Goal: Check status

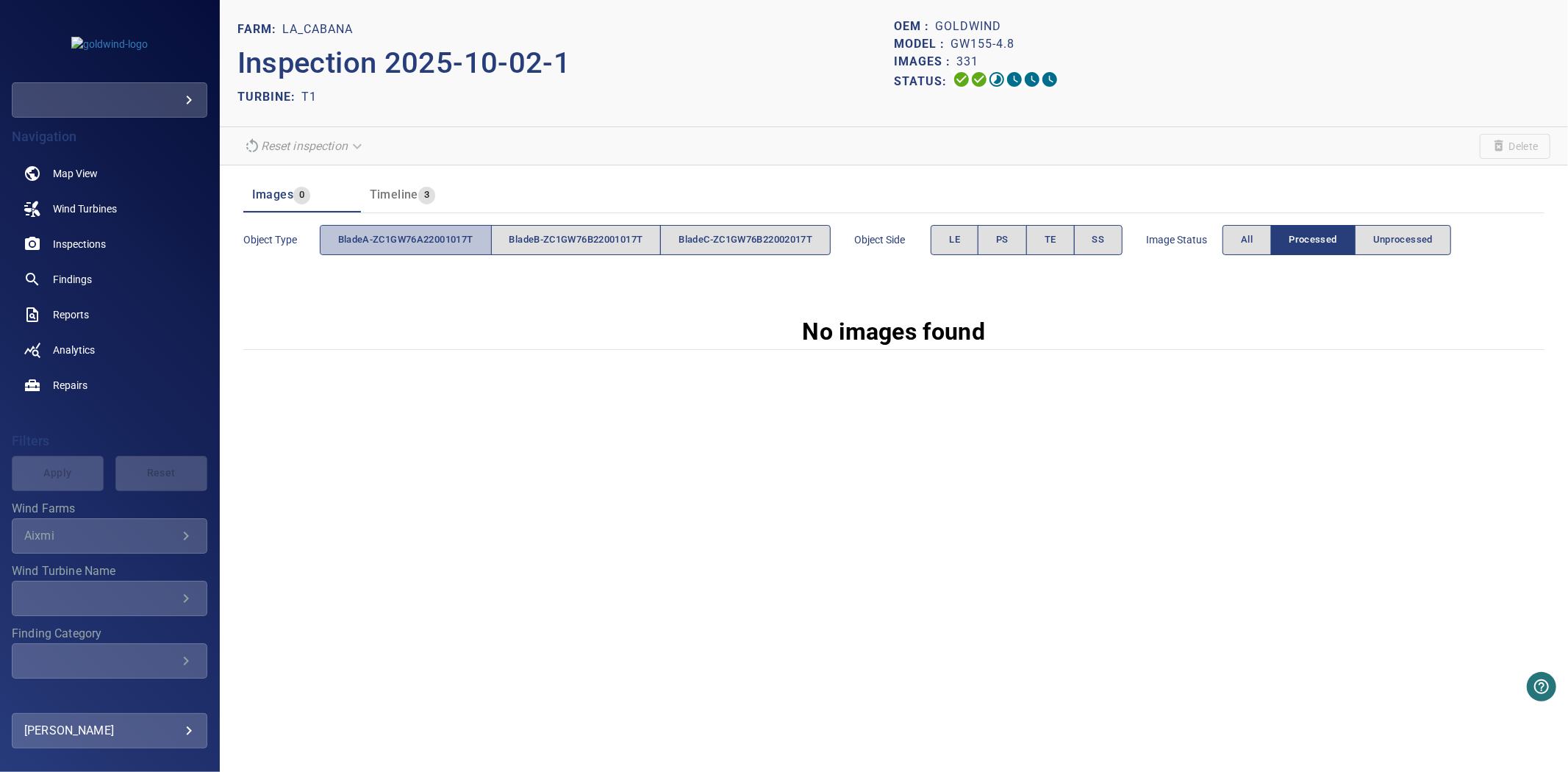
click at [366, 251] on button "bladeA-ZC1GW76A22001017T" at bounding box center [405, 240] width 172 height 30
click at [1269, 243] on button "All" at bounding box center [1247, 240] width 48 height 30
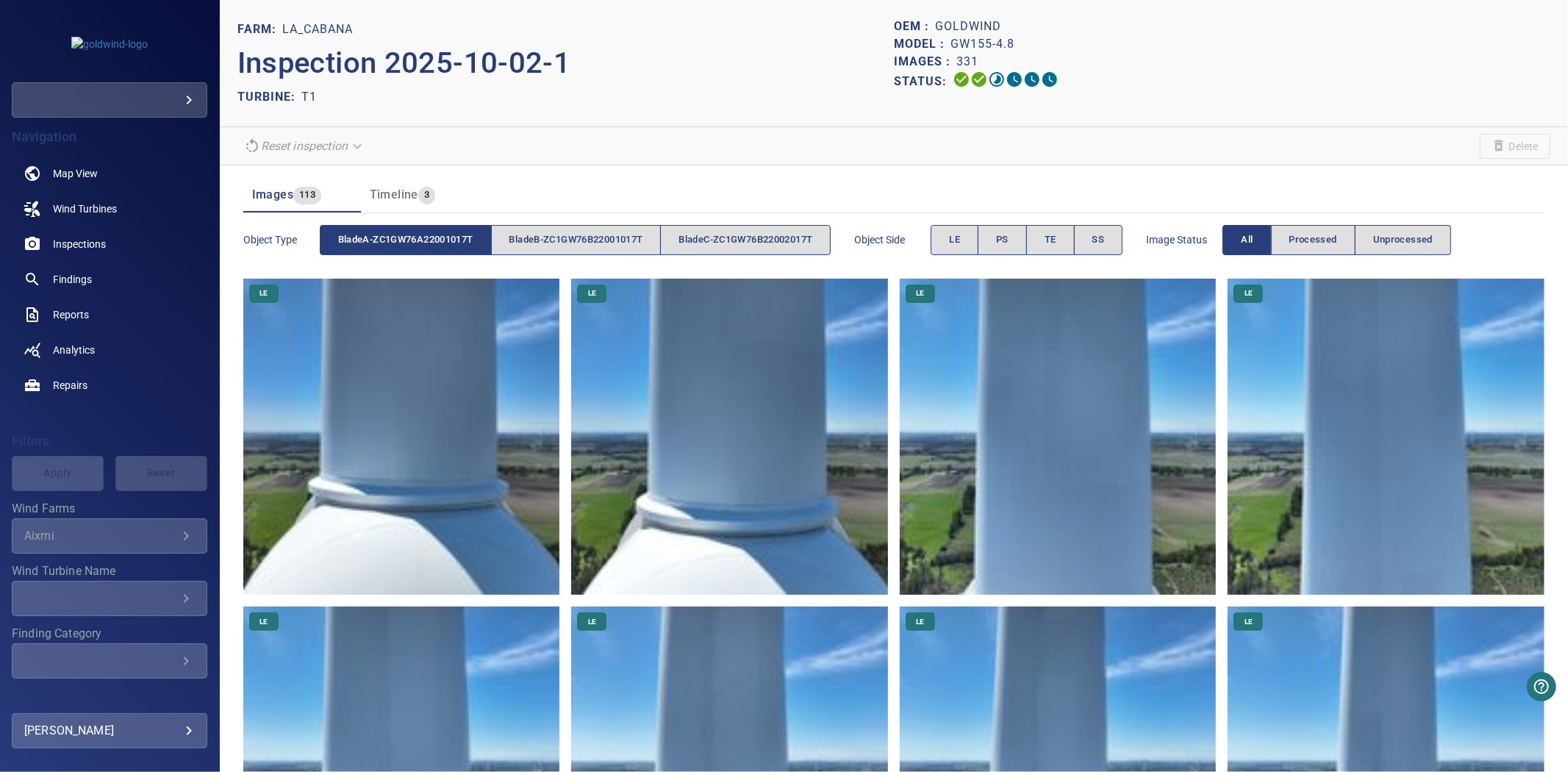
click at [386, 237] on span "bladeA-ZC1GW76A22001017T" at bounding box center [405, 240] width 135 height 17
click at [533, 244] on span "bladeB-ZC1GW76B22001017T" at bounding box center [577, 240] width 134 height 17
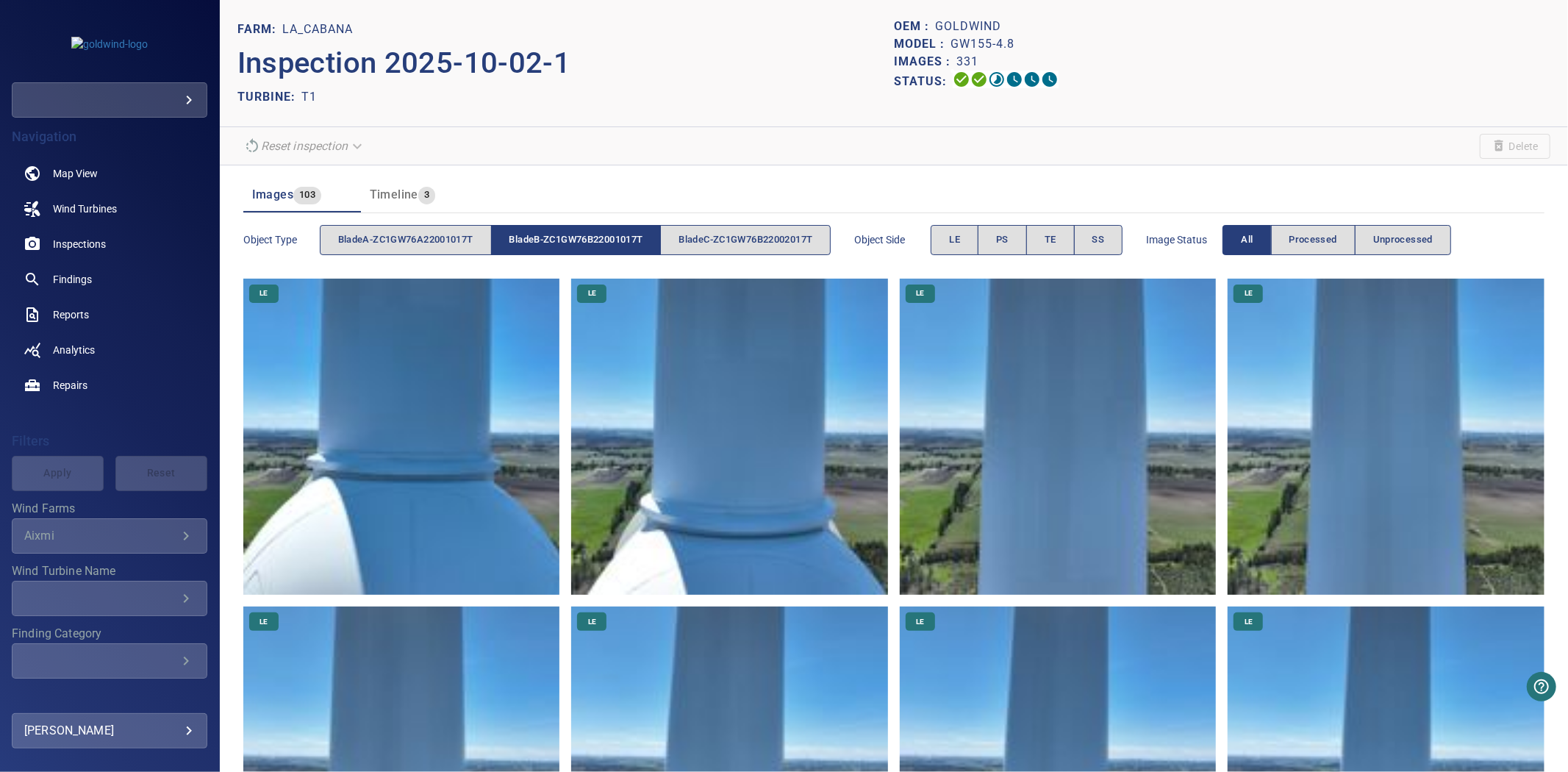
click at [533, 244] on span "bladeB-ZC1GW76B22001017T" at bounding box center [577, 240] width 134 height 17
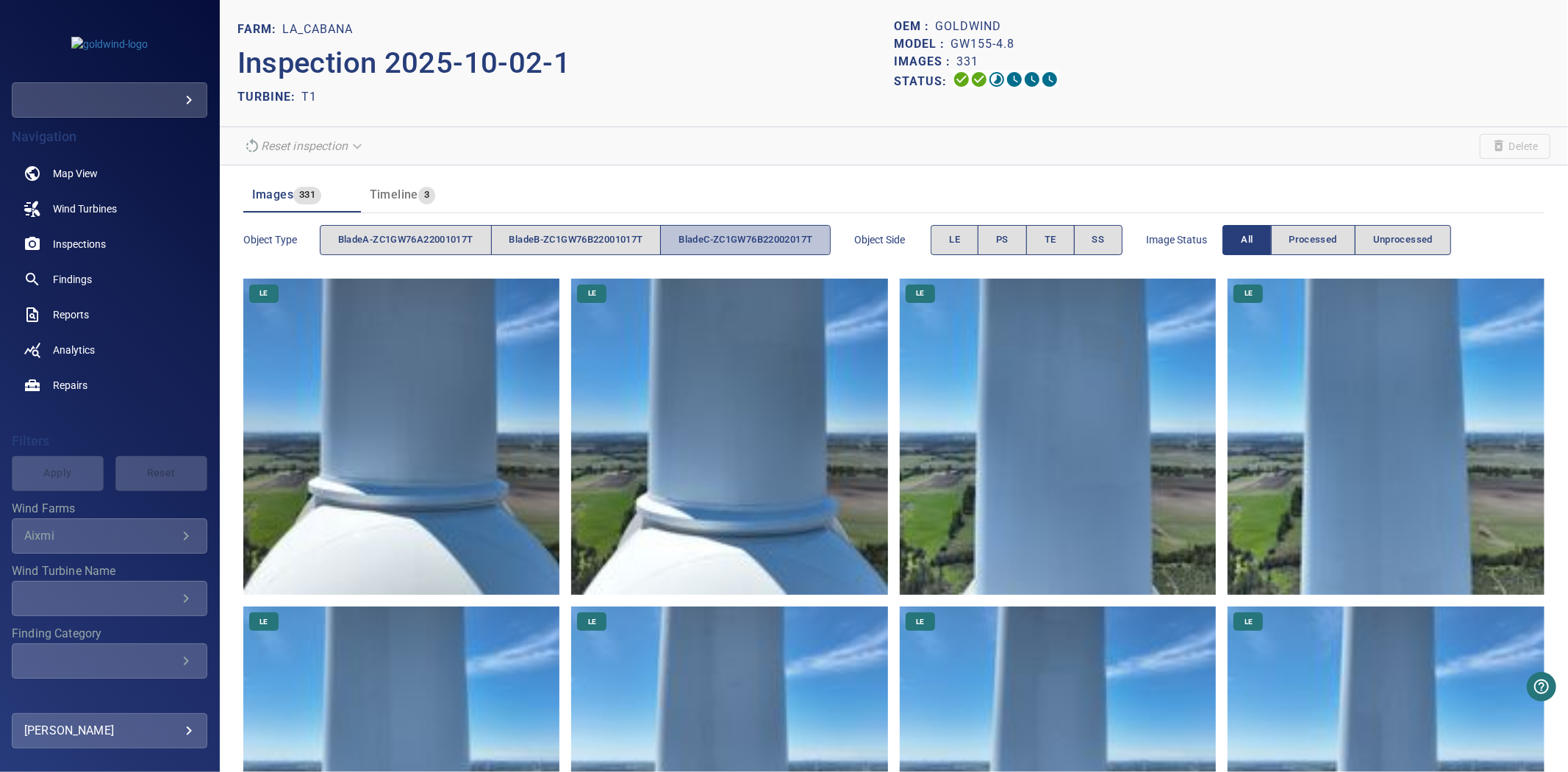
click at [739, 238] on span "bladeC-ZC1GW76B22002017T" at bounding box center [746, 240] width 134 height 17
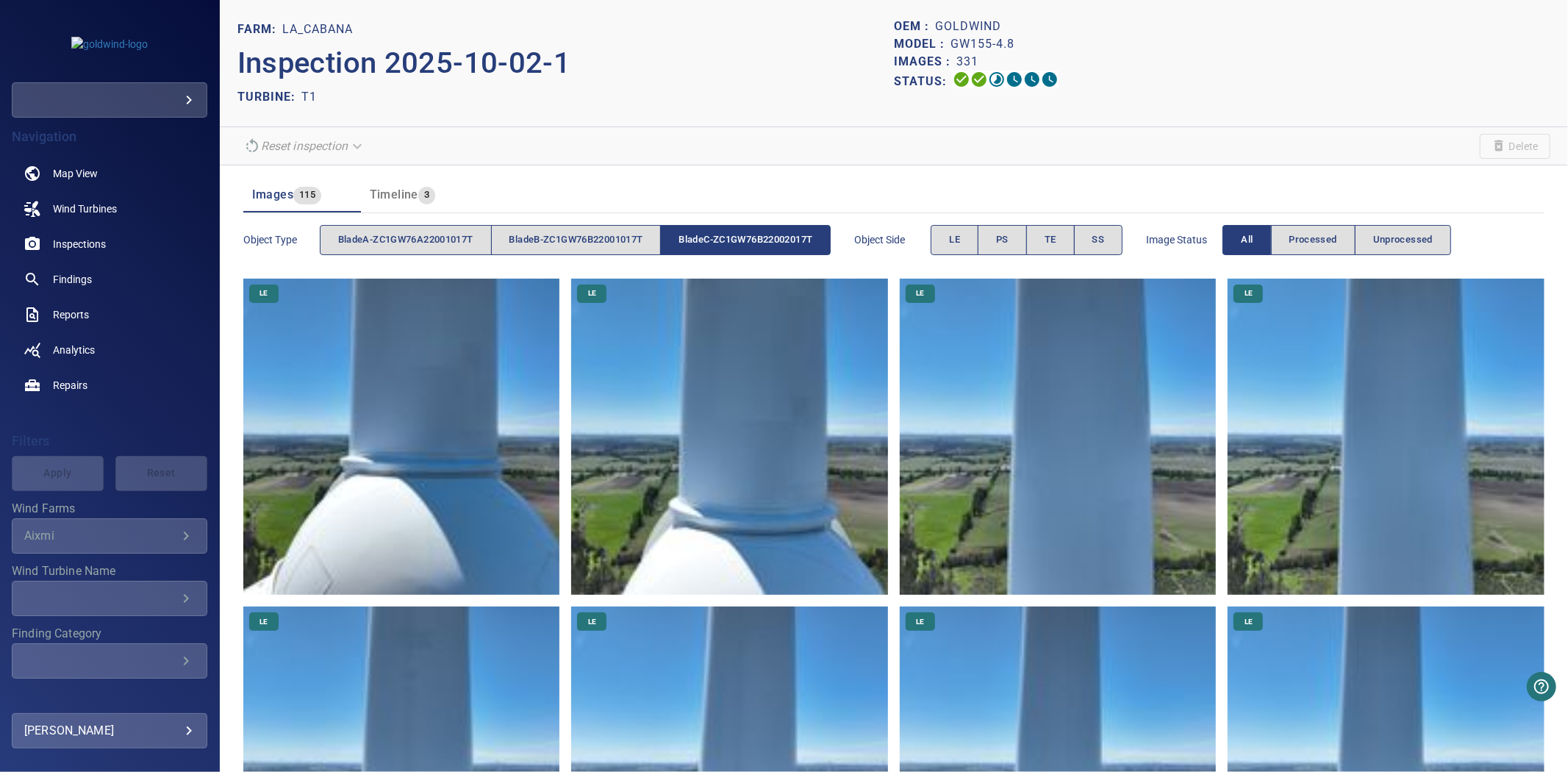
click at [739, 238] on span "bladeC-ZC1GW76B22002017T" at bounding box center [746, 240] width 134 height 17
